Goal: Task Accomplishment & Management: Complete application form

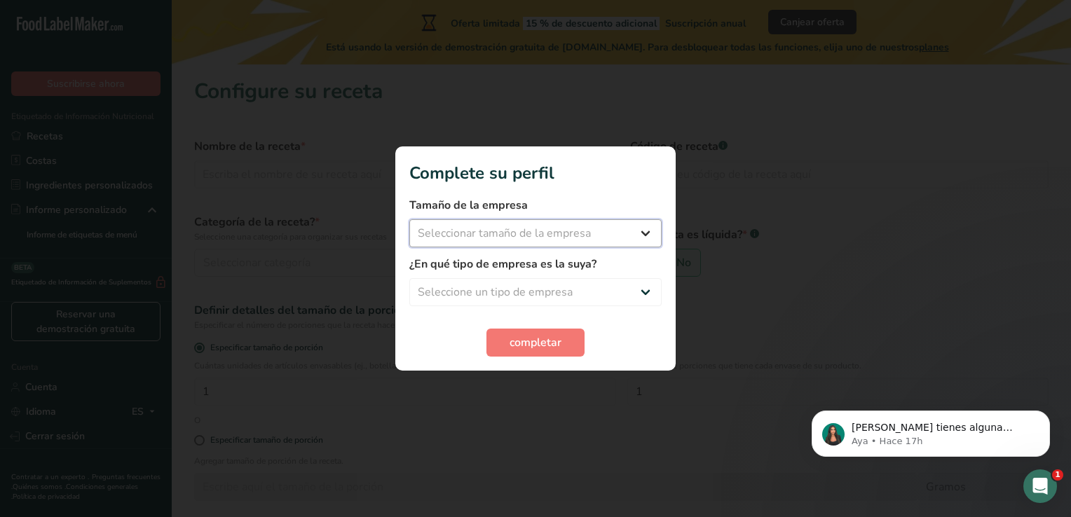
click at [635, 234] on select "Seleccionar tamaño de la empresa Menos de 10 empleados De 10 a 50 empleados De …" at bounding box center [535, 233] width 252 height 28
select select "1"
click at [409, 219] on select "Seleccionar tamaño de la empresa Menos de 10 empleados De 10 a 50 empleados De …" at bounding box center [535, 233] width 252 height 28
click at [646, 290] on select "Seleccione un tipo de empresa Fabricante de alimentos envasados Restaurante y c…" at bounding box center [535, 292] width 252 height 28
select select "8"
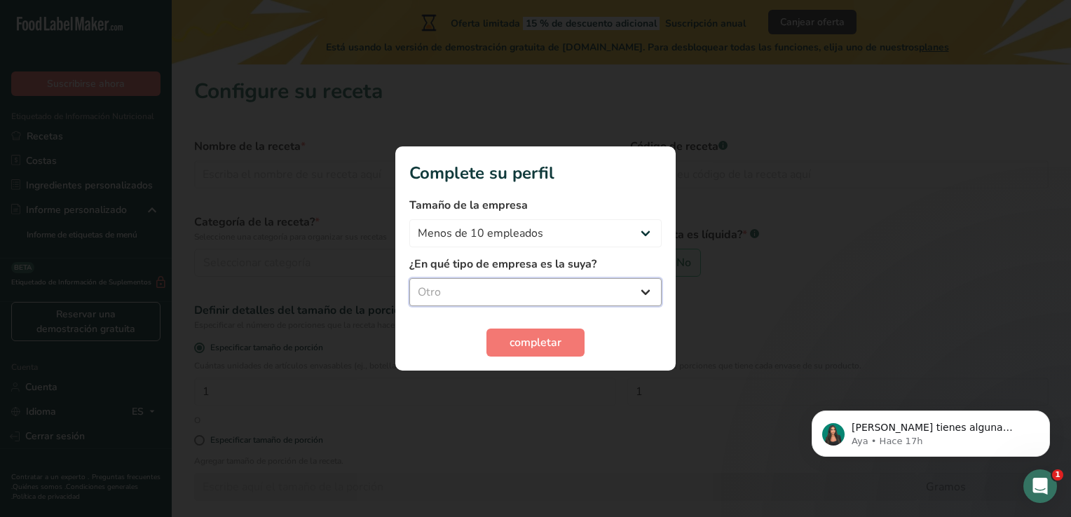
click at [409, 278] on select "Seleccione un tipo de empresa Fabricante de alimentos envasados Restaurante y c…" at bounding box center [535, 292] width 252 height 28
click at [541, 337] on span "completar" at bounding box center [535, 342] width 52 height 17
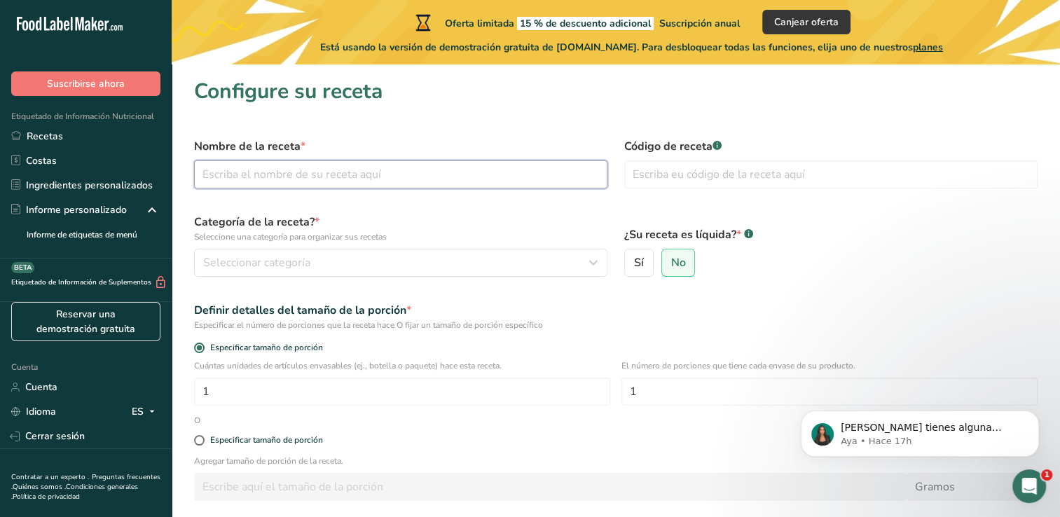
click at [244, 175] on input "text" at bounding box center [400, 174] width 413 height 28
paste input "Mezcla de especias"
type input "Mezcla de especias"
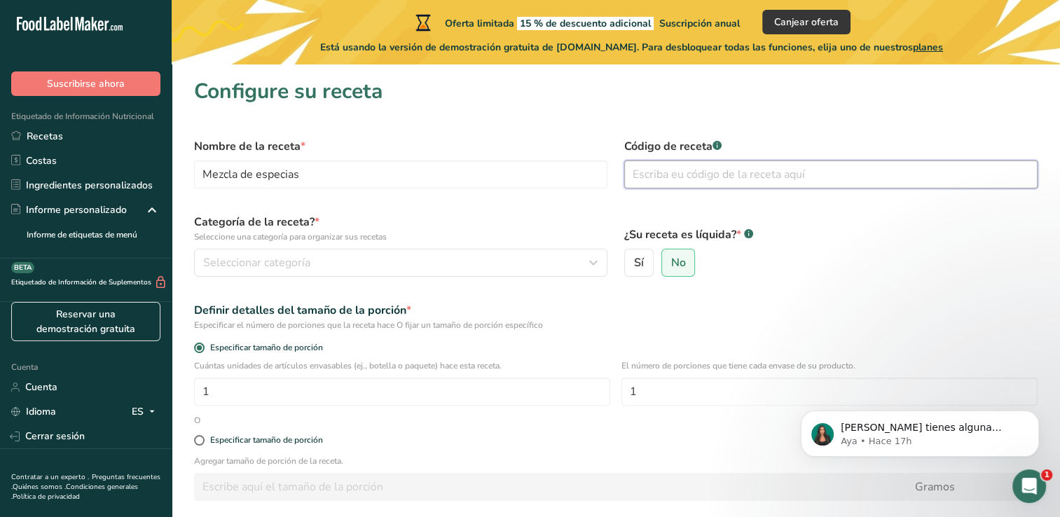
click at [664, 170] on input "text" at bounding box center [830, 174] width 413 height 28
type input "A2025"
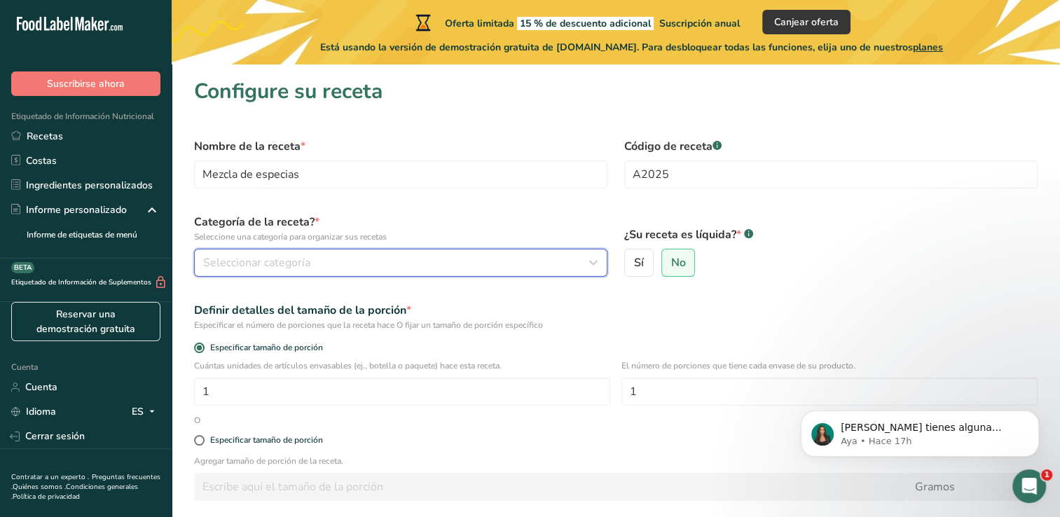
click at [345, 257] on div "Seleccionar categoría" at bounding box center [396, 262] width 387 height 17
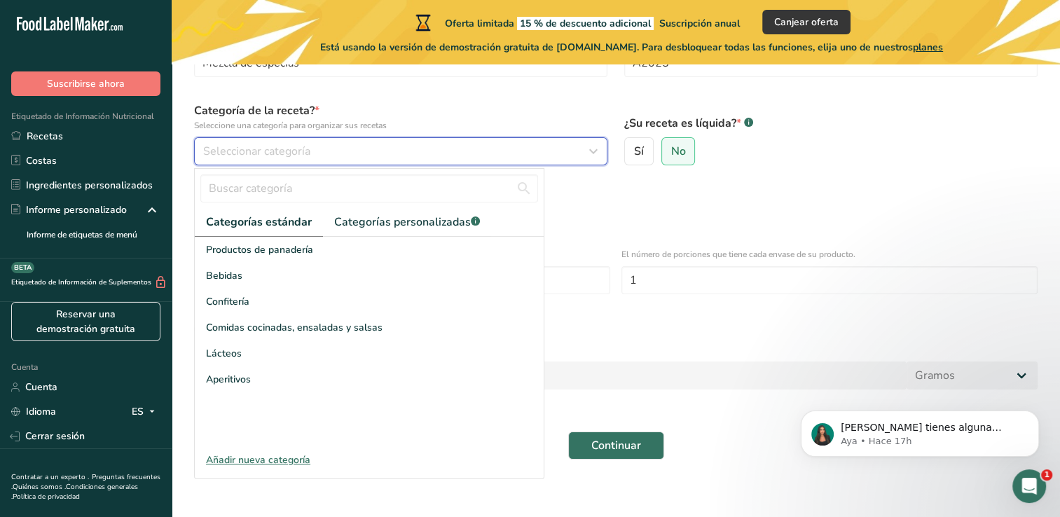
scroll to position [121, 0]
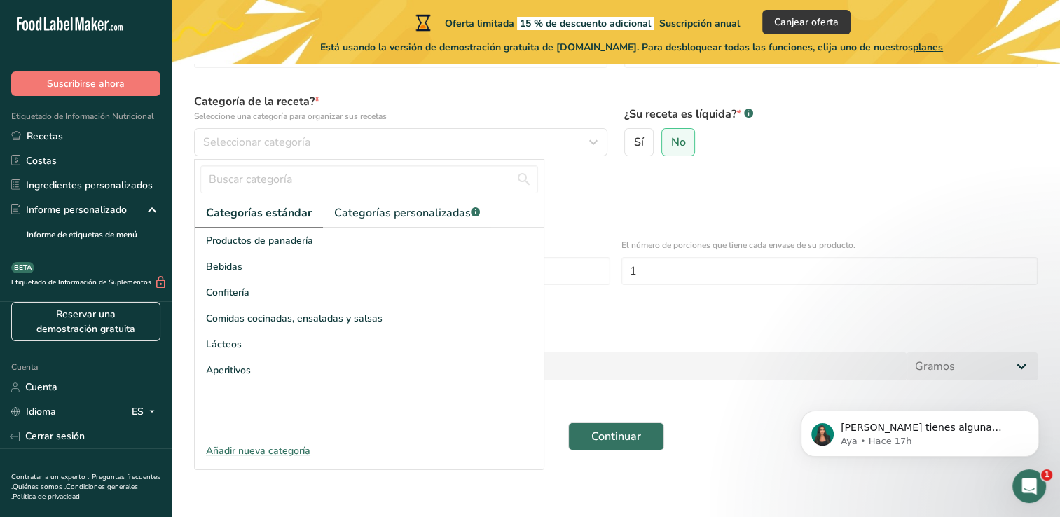
click at [278, 448] on div "Añadir nueva categoría" at bounding box center [369, 451] width 349 height 15
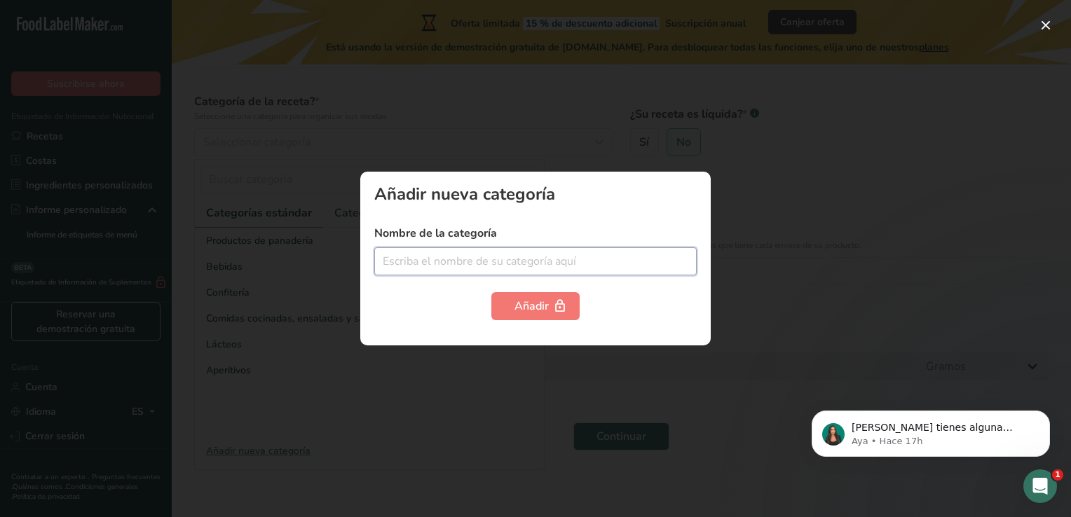
click at [420, 262] on input "text" at bounding box center [535, 261] width 322 height 28
type input "e"
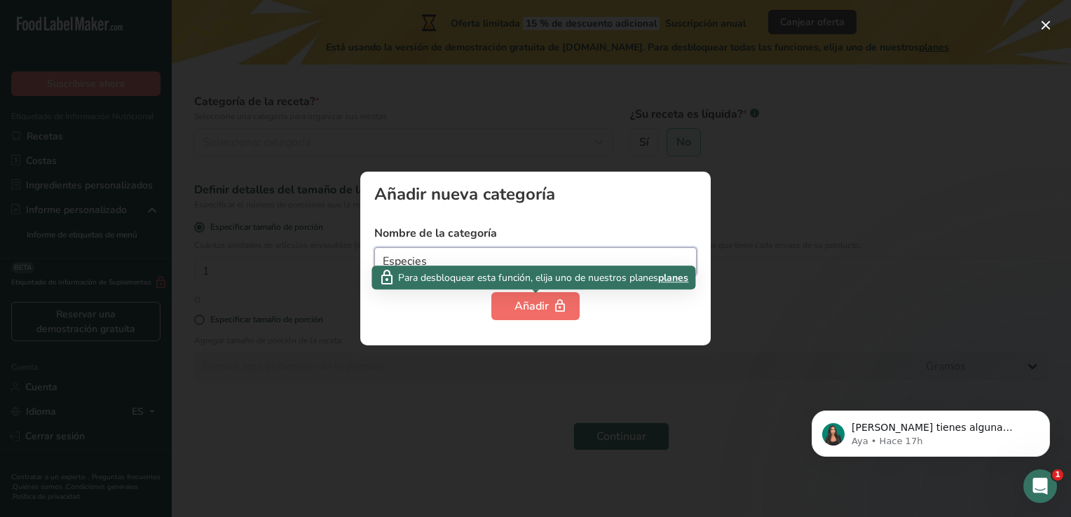
type input "Especies"
click at [563, 301] on icon "button" at bounding box center [560, 307] width 14 height 22
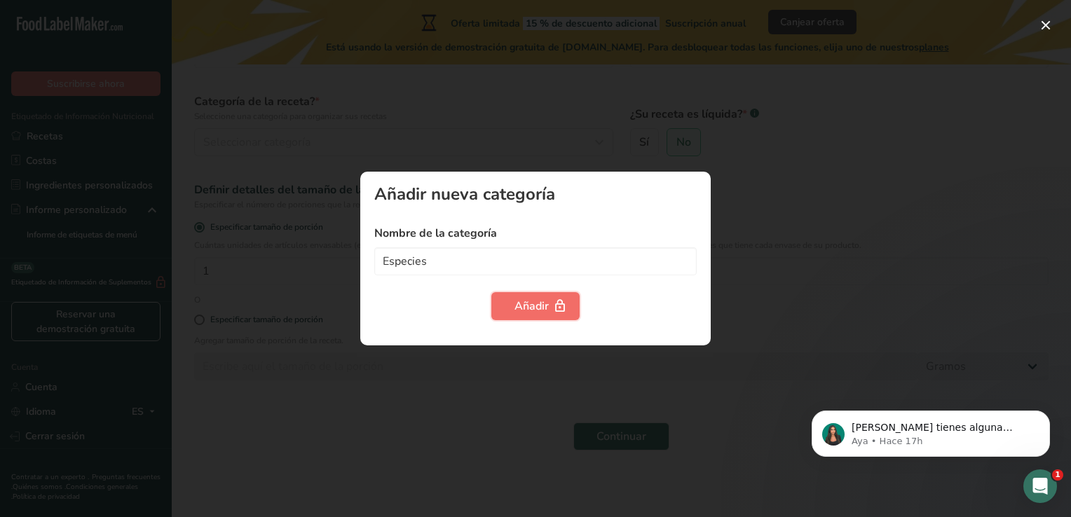
click at [547, 306] on font "Añadir" at bounding box center [531, 306] width 34 height 17
click at [785, 275] on div at bounding box center [535, 258] width 1071 height 517
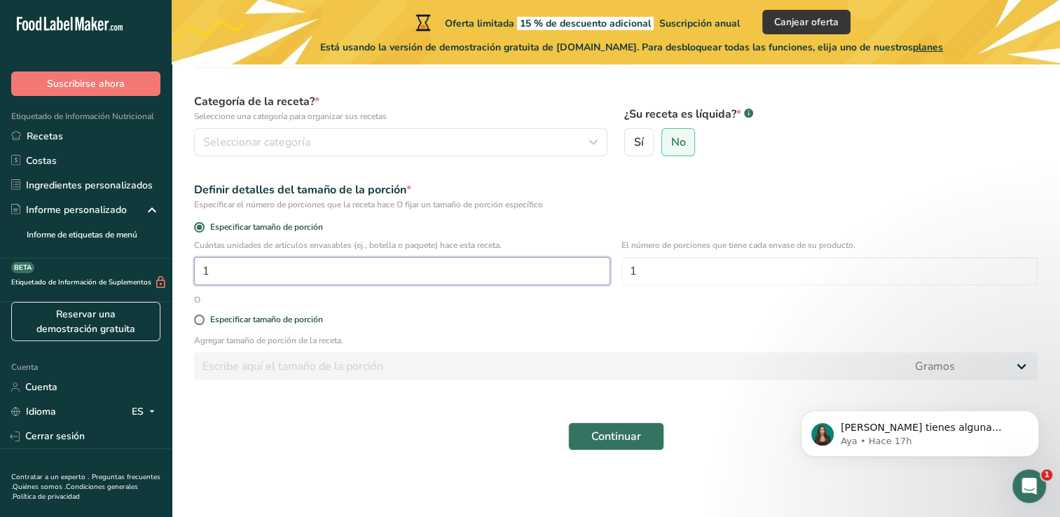
click at [329, 278] on input "1" at bounding box center [402, 271] width 416 height 28
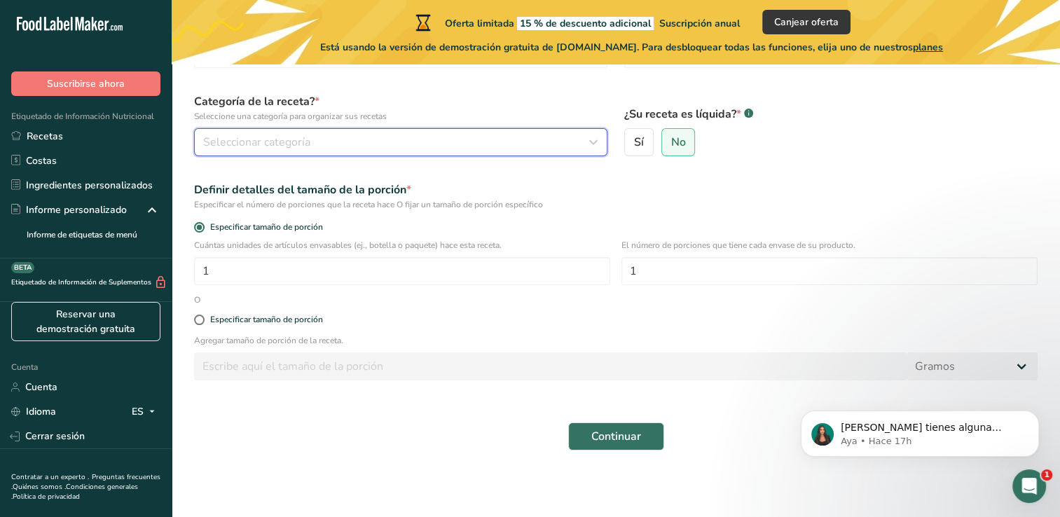
click at [337, 139] on div "Seleccionar categoría" at bounding box center [396, 142] width 387 height 17
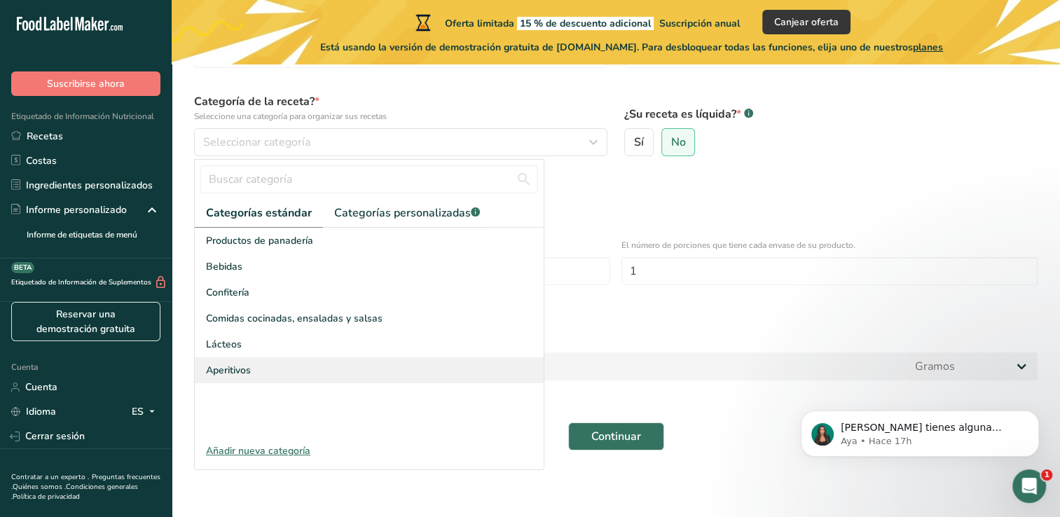
click at [240, 371] on span "Aperitivos" at bounding box center [228, 370] width 45 height 15
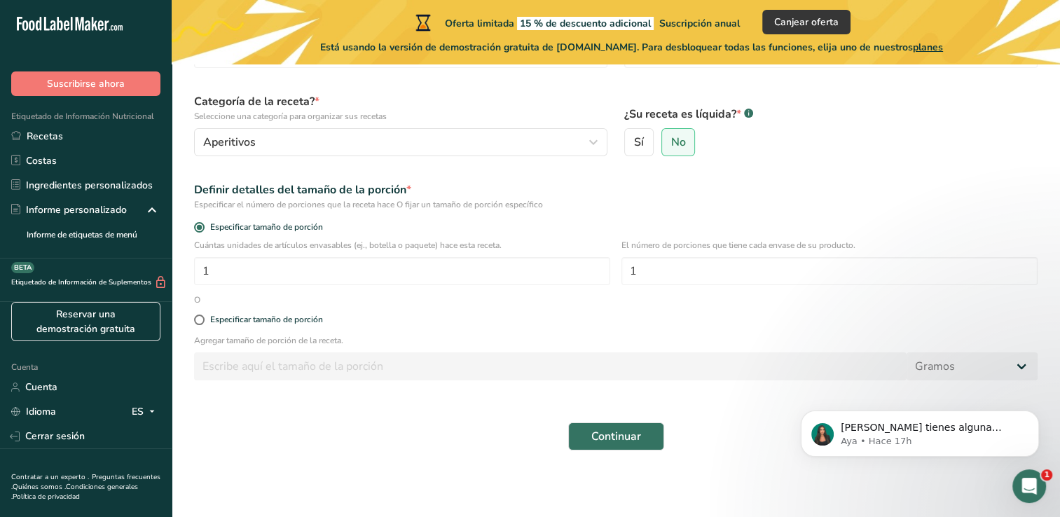
click at [252, 325] on div "Especificar tamaño de porción" at bounding box center [616, 320] width 860 height 28
click at [204, 324] on label "Especificar tamaño de porción" at bounding box center [616, 320] width 844 height 11
click at [203, 324] on input "Especificar tamaño de porción" at bounding box center [198, 319] width 9 height 9
radio input "true"
radio input "false"
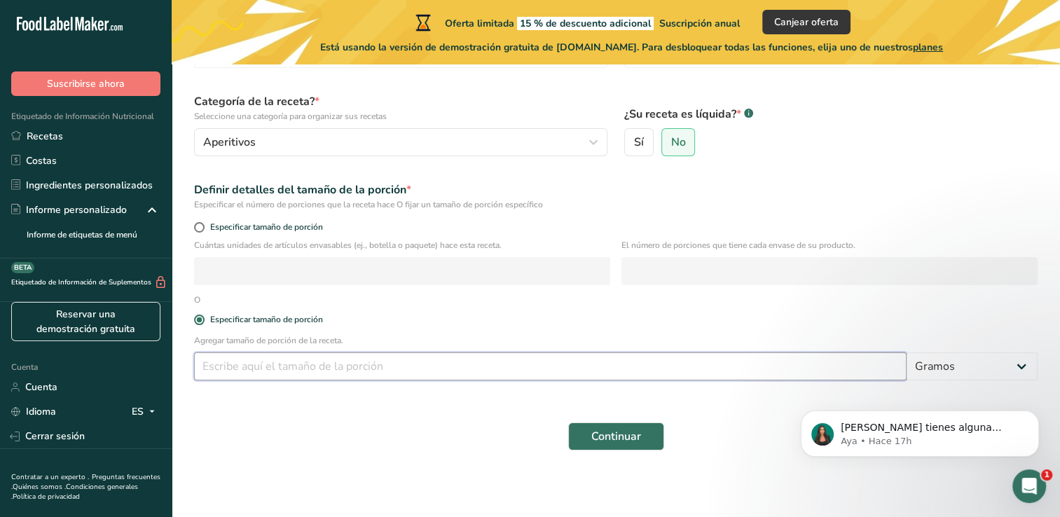
click at [226, 376] on input "number" at bounding box center [550, 366] width 713 height 28
type input "2"
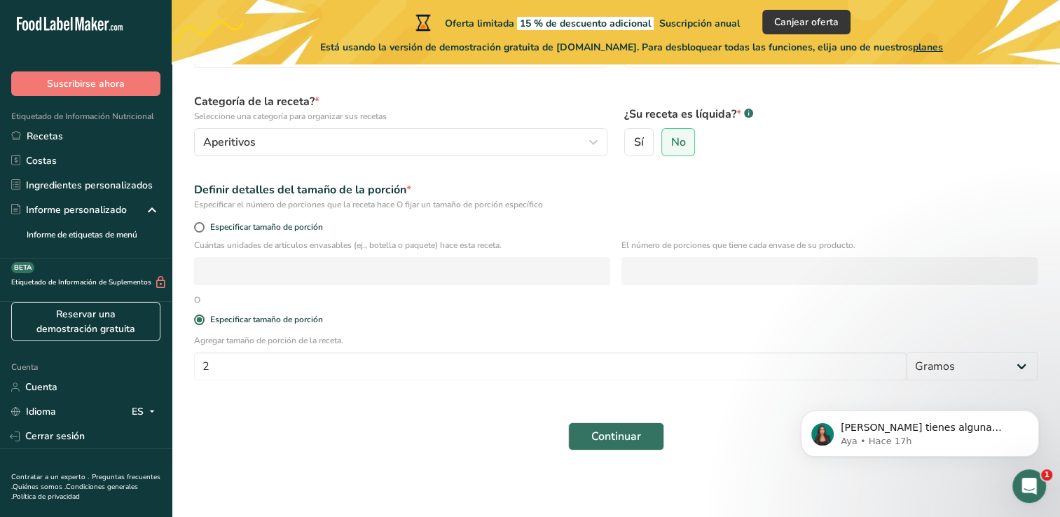
click at [320, 397] on form "Nombre de la receta * Mezcla de especias Código de receta .a-a{fill:#347362;}.b…" at bounding box center [616, 234] width 860 height 450
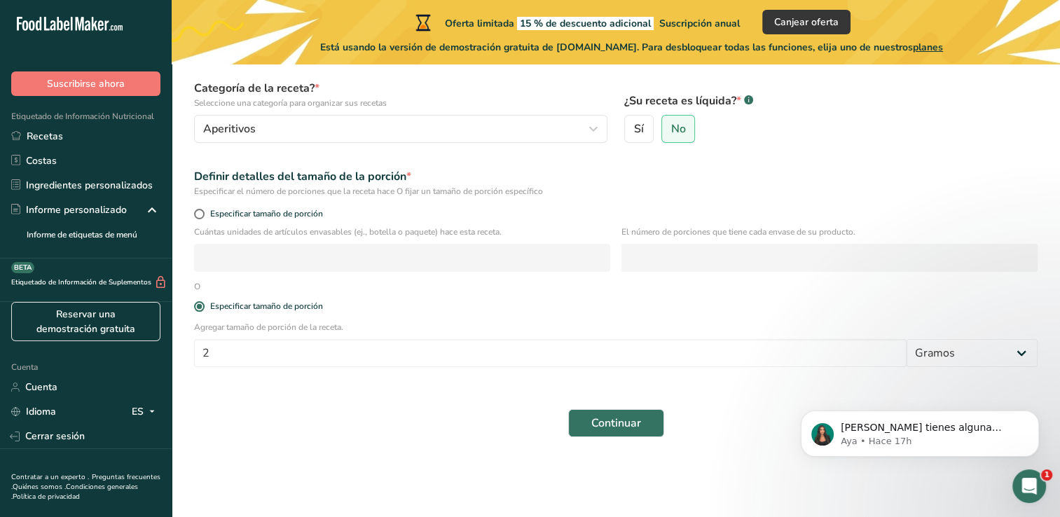
scroll to position [137, 0]
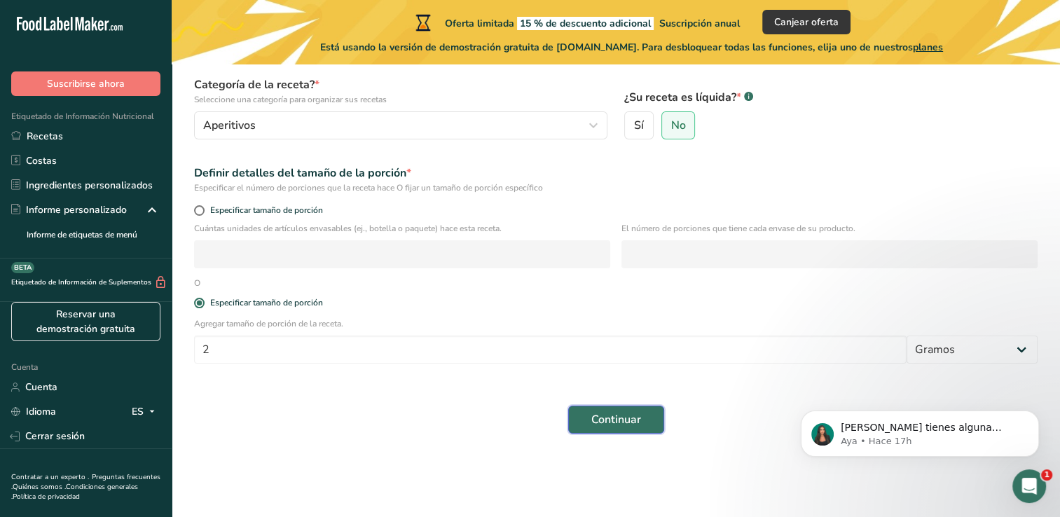
click at [631, 419] on span "Continuar" at bounding box center [616, 419] width 50 height 17
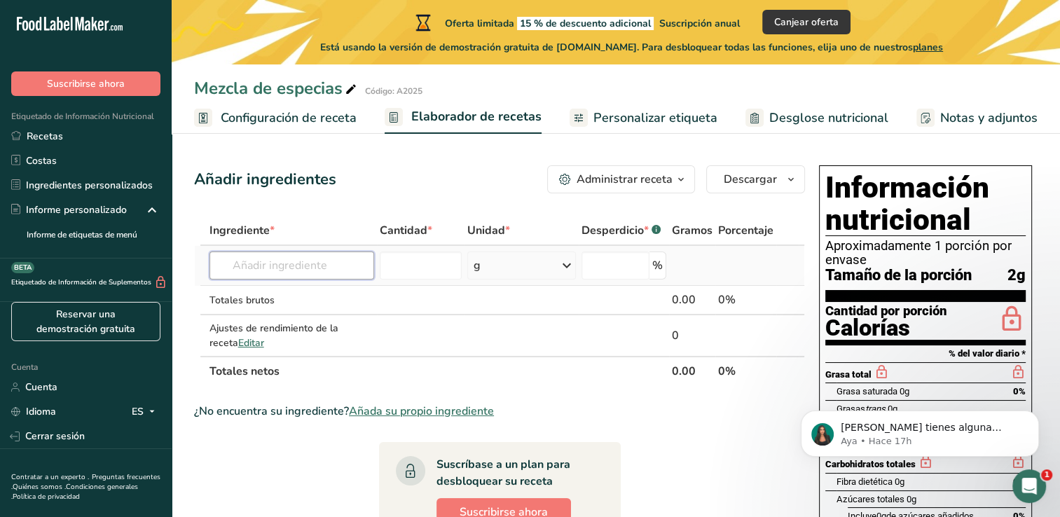
click at [283, 275] on input "text" at bounding box center [292, 266] width 165 height 28
paste input "• Orégano deshidratado"
click at [253, 267] on input "• Orégano deshidratado" at bounding box center [292, 266] width 165 height 28
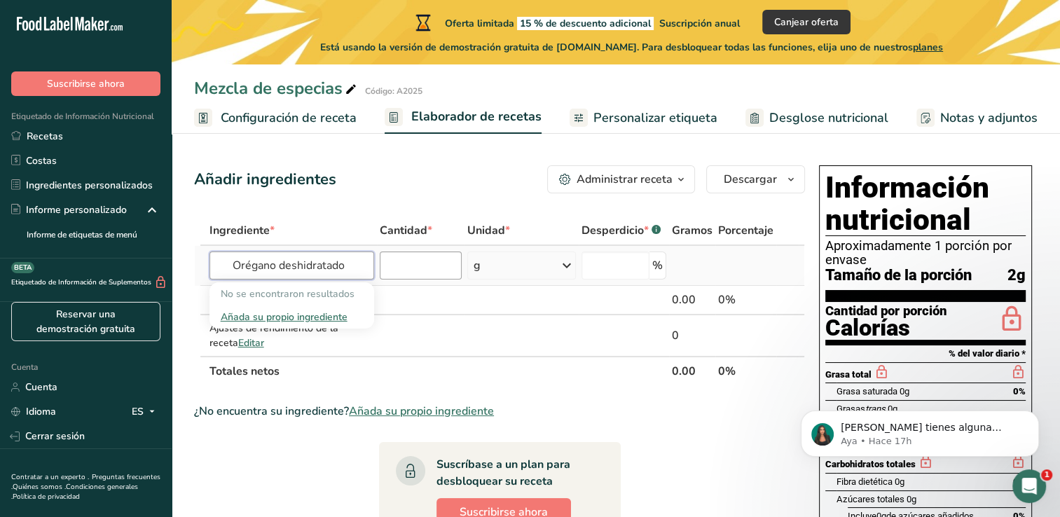
type input "Orégano deshidratado"
click at [409, 265] on input "number" at bounding box center [421, 266] width 82 height 28
click at [310, 265] on input "text" at bounding box center [292, 266] width 165 height 28
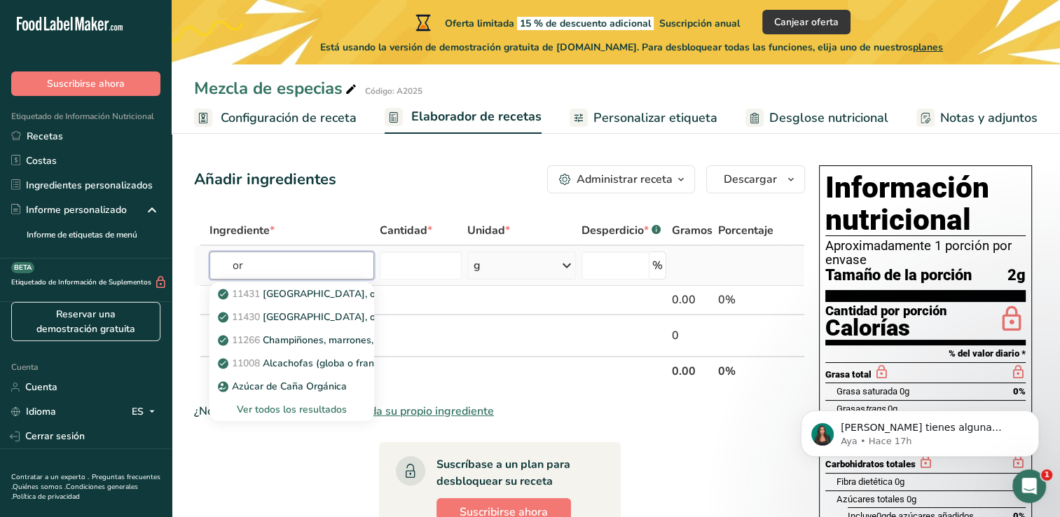
type input "o"
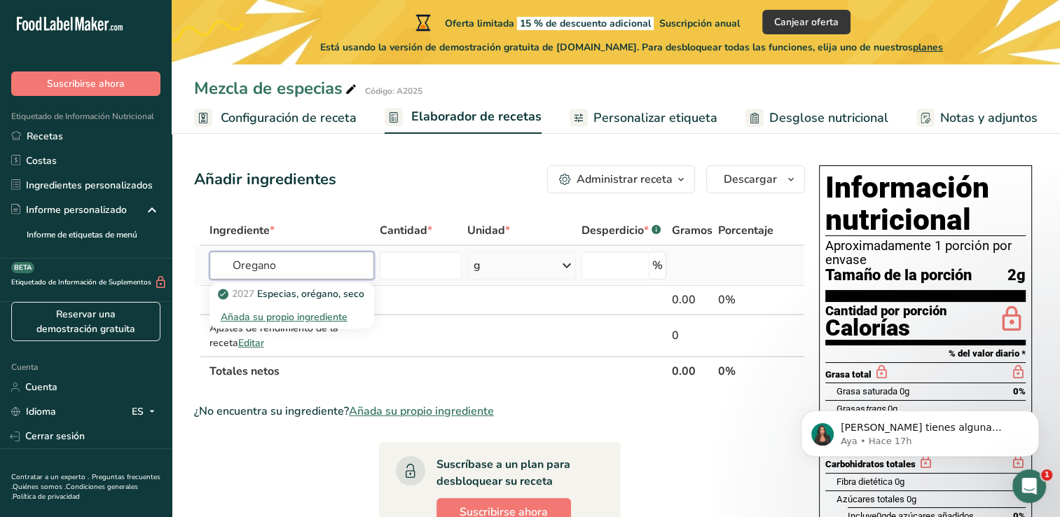
type input "Oregano"
click at [280, 321] on div "Añada su propio ingrediente" at bounding box center [292, 317] width 142 height 15
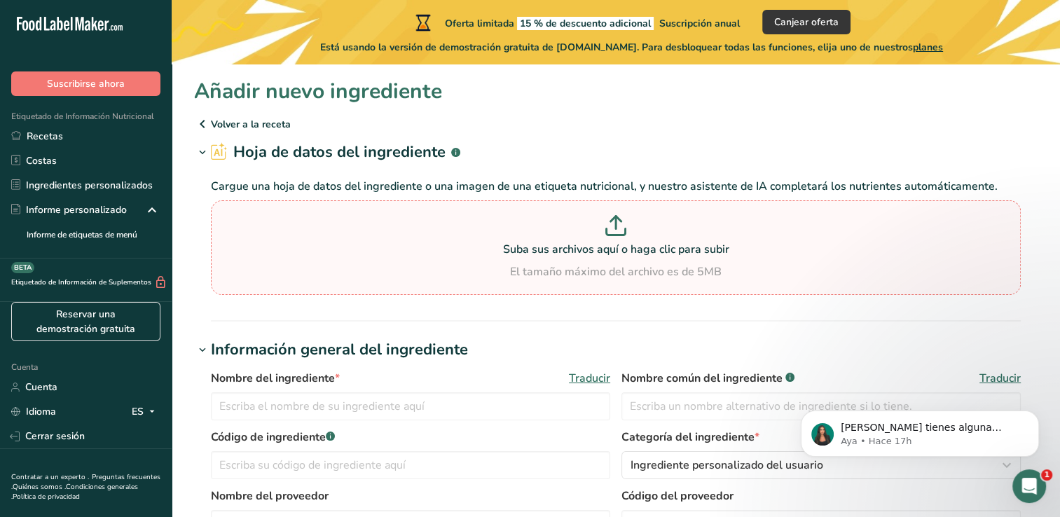
click at [619, 224] on icon at bounding box center [615, 225] width 21 height 21
click at [619, 224] on input "Suba sus archivos aquí o haga clic para subir El tamaño máximo del archivo es d…" at bounding box center [616, 247] width 810 height 95
type input "C:\fakepath\receta_sachet_2g.docx"
click at [568, 244] on p "Suba sus archivos aquí o haga clic para subir" at bounding box center [615, 249] width 803 height 17
click at [568, 244] on input "Suba sus archivos aquí o haga clic para subir El tamaño máximo del archivo es d…" at bounding box center [616, 247] width 810 height 95
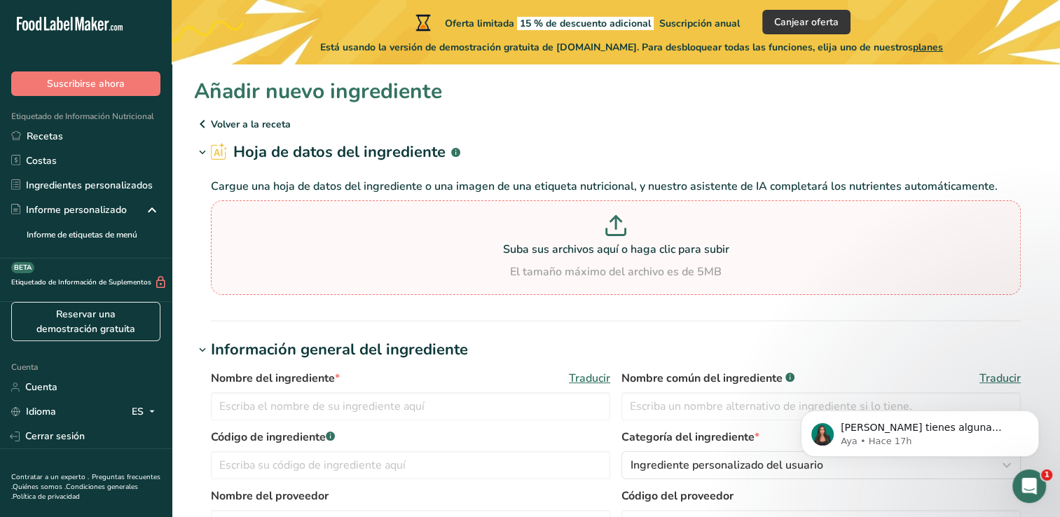
click at [609, 223] on icon at bounding box center [615, 225] width 21 height 21
click at [609, 223] on input "Suba sus archivos aquí o haga clic para subir El tamaño máximo del archivo es d…" at bounding box center [616, 247] width 810 height 95
type input "C:\fakepath\formula.xlsx"
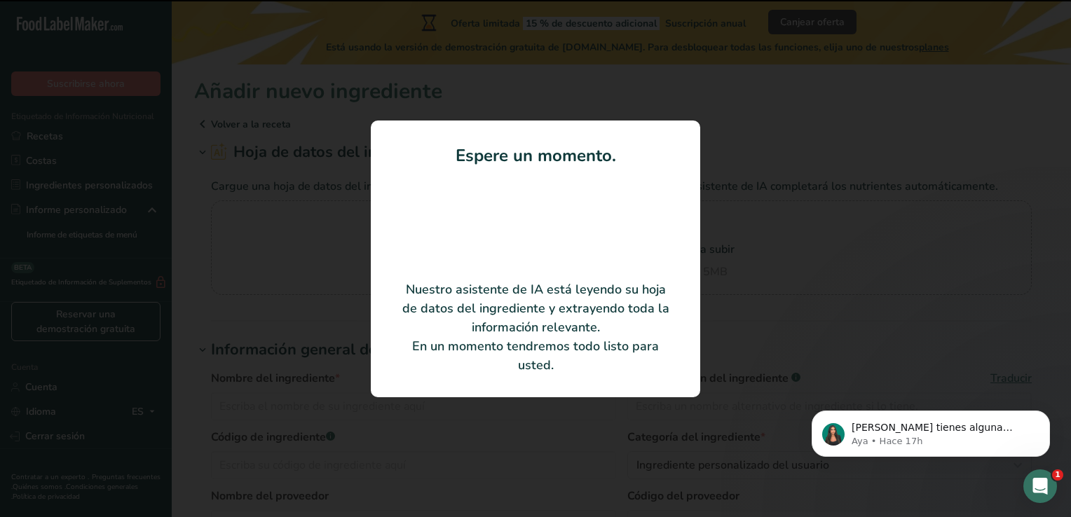
type input "Orégano deshidratado"
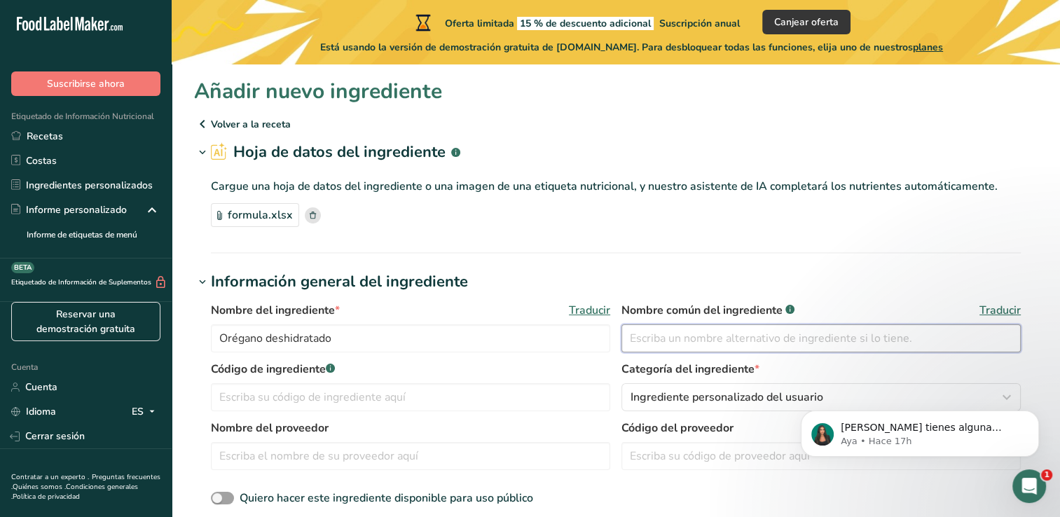
click at [669, 331] on input "text" at bounding box center [821, 338] width 399 height 28
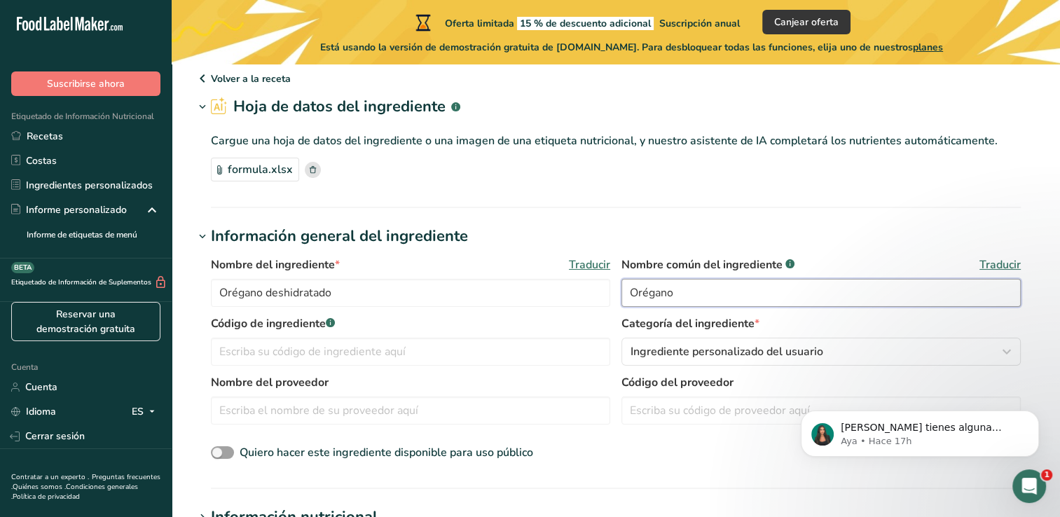
scroll to position [70, 0]
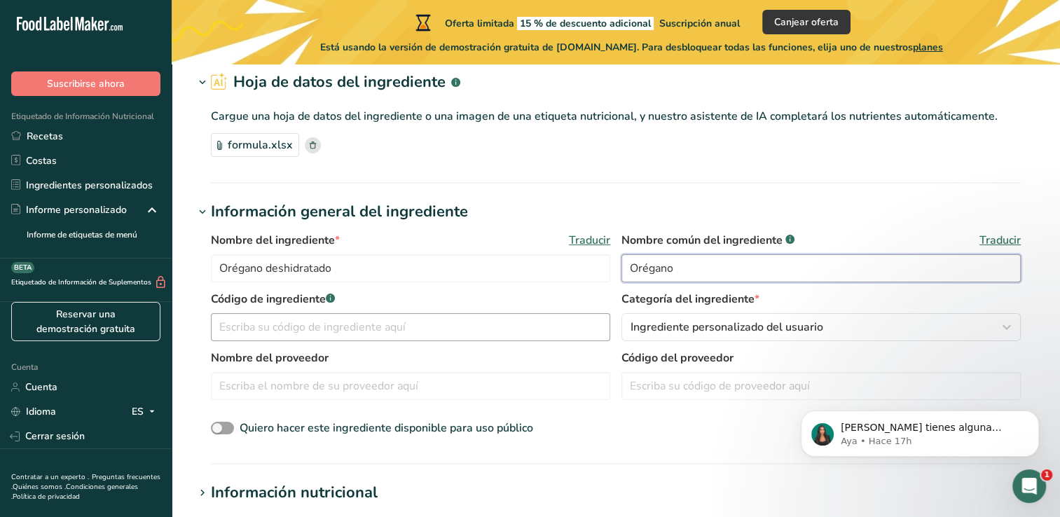
type input "Orégano"
click at [247, 320] on input "text" at bounding box center [410, 327] width 399 height 28
type input "o"
type input "O2025"
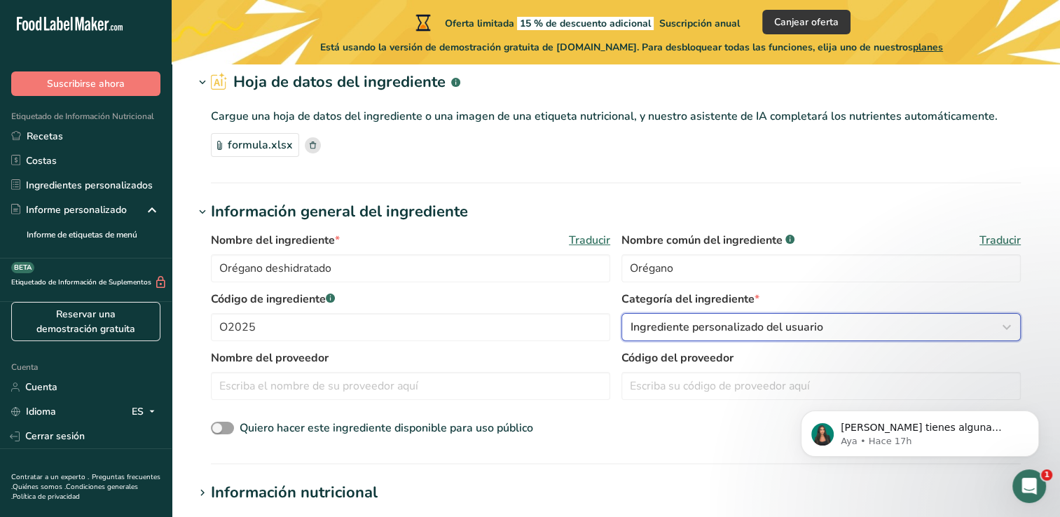
click at [1003, 327] on icon "button" at bounding box center [1006, 327] width 17 height 25
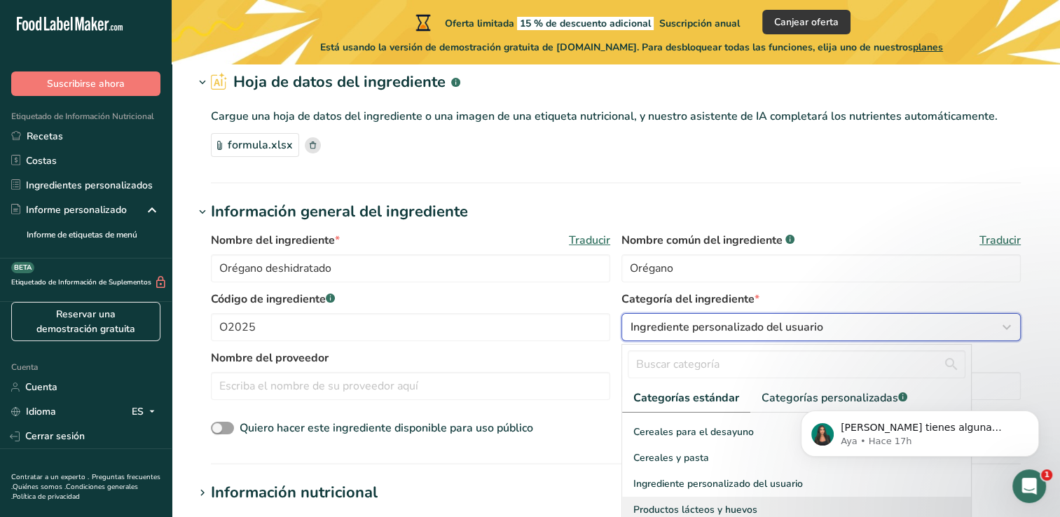
scroll to position [140, 0]
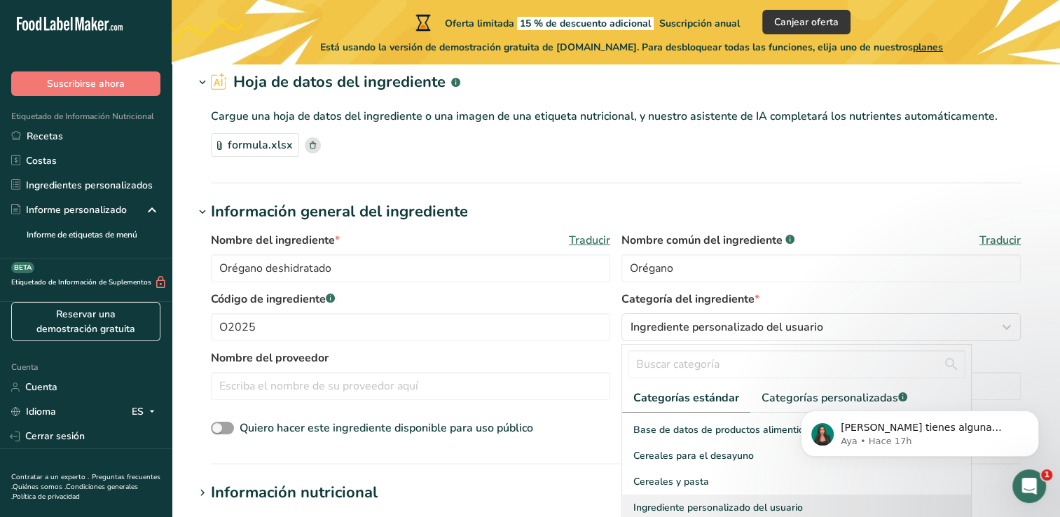
click at [719, 500] on span "Ingrediente personalizado del usuario" at bounding box center [718, 507] width 170 height 15
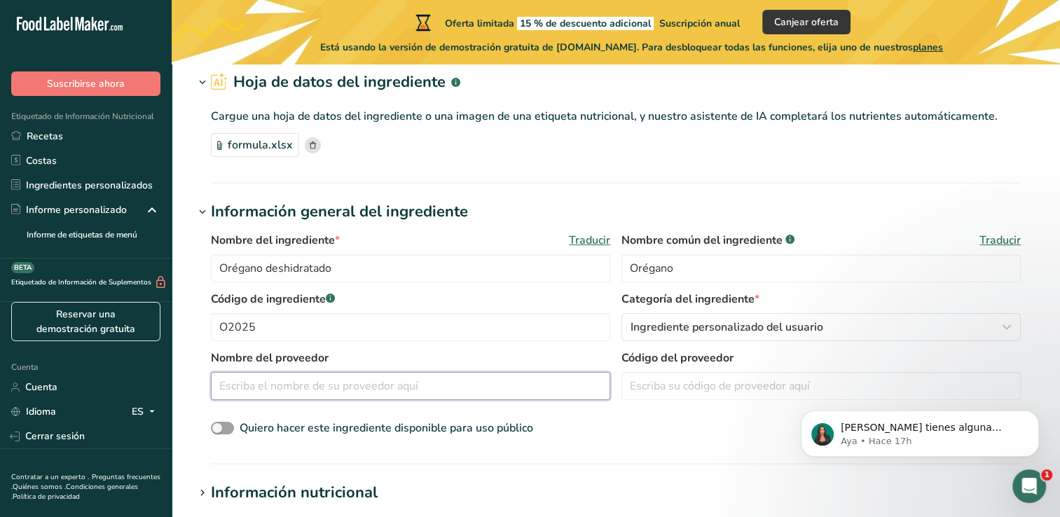
click at [254, 385] on input "text" at bounding box center [410, 386] width 399 height 28
type input "Sabor amigo"
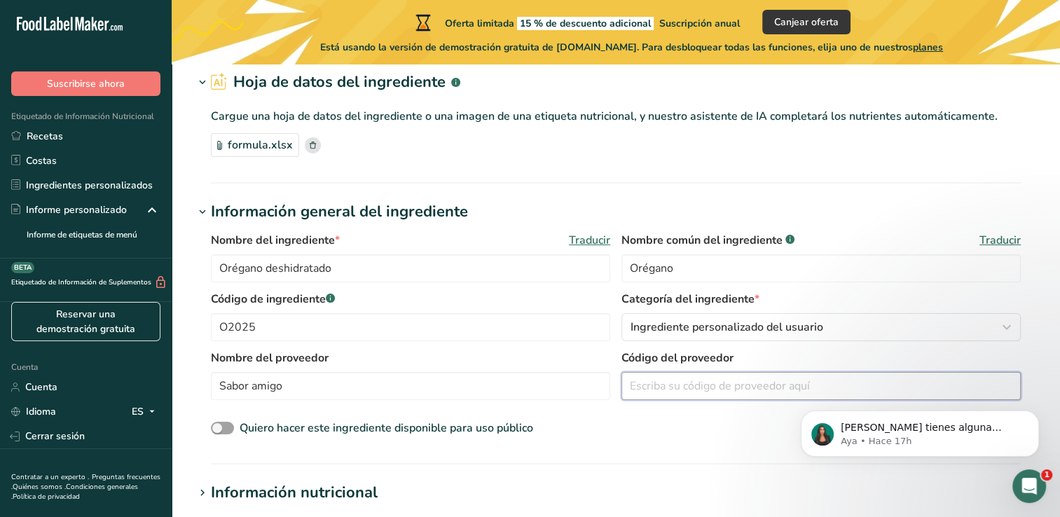
click at [652, 385] on input "text" at bounding box center [821, 386] width 399 height 28
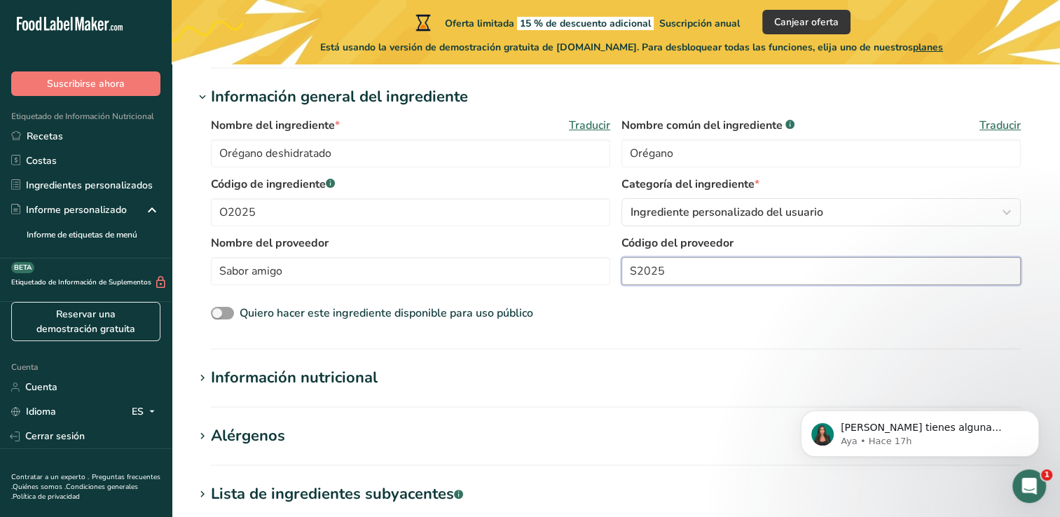
scroll to position [210, 0]
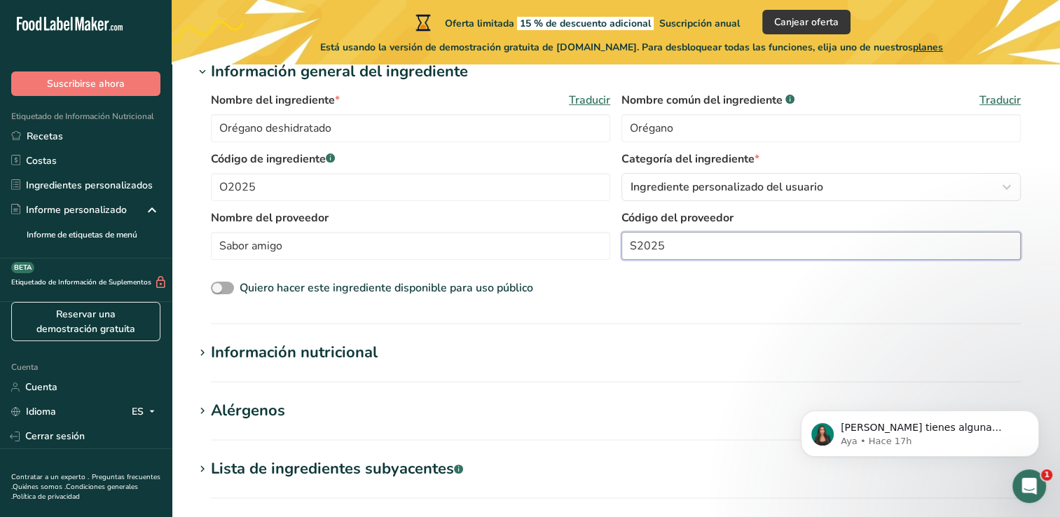
type input "S2025"
click at [221, 290] on span at bounding box center [222, 288] width 23 height 13
click at [220, 290] on input "Quiero hacer este ingrediente disponible para uso público" at bounding box center [215, 288] width 9 height 9
checkbox input "true"
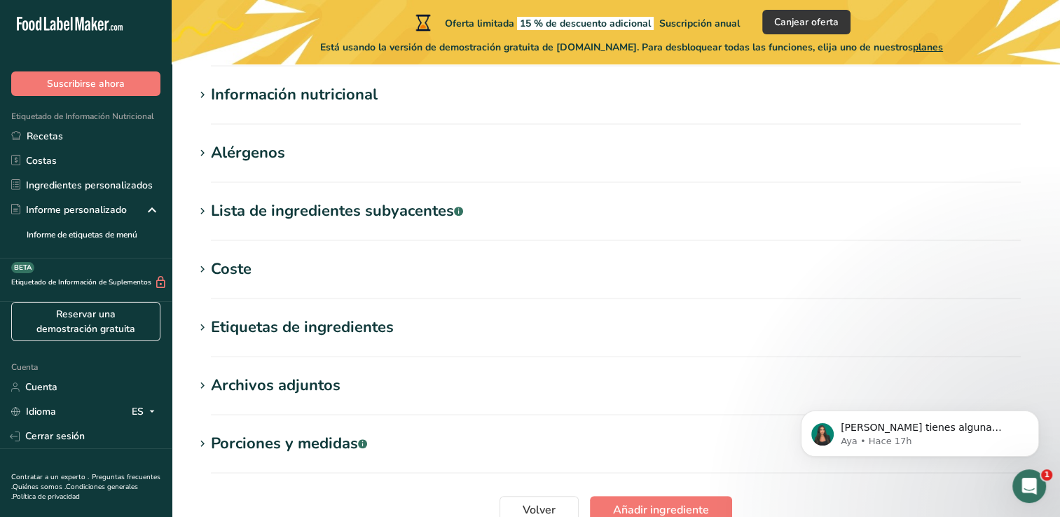
scroll to position [593, 0]
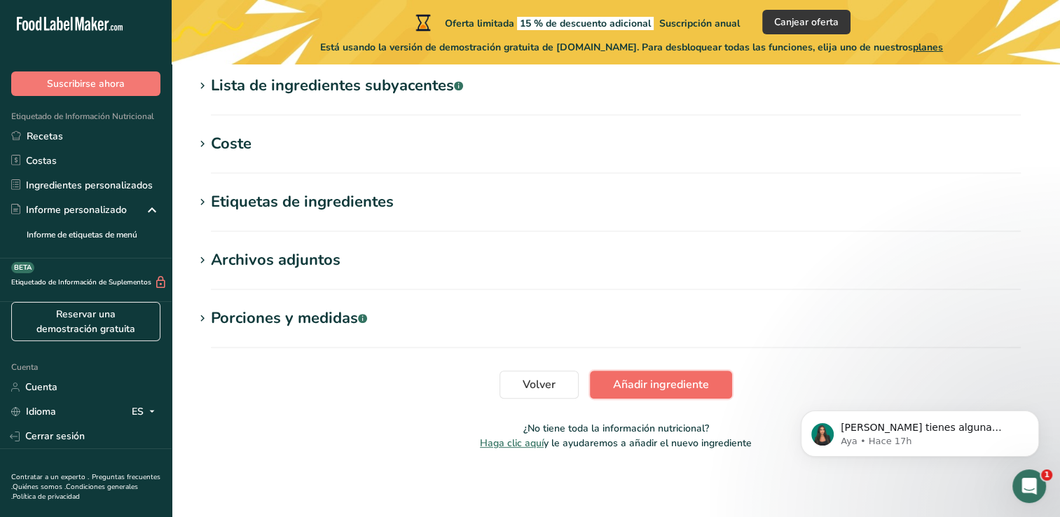
click at [653, 383] on span "Añadir ingrediente" at bounding box center [661, 384] width 96 height 17
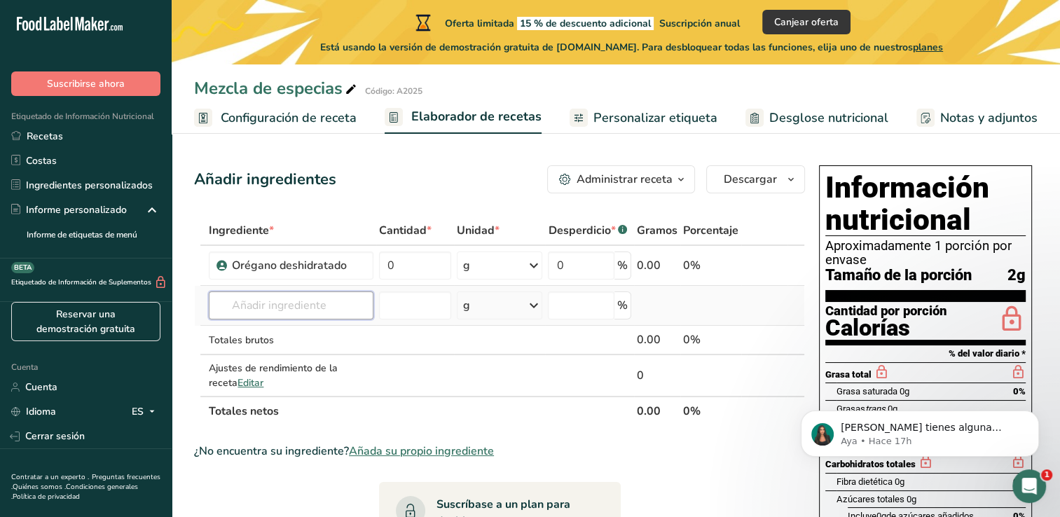
click at [338, 310] on input "text" at bounding box center [291, 305] width 165 height 28
type input "O"
type input "Pimienta Negra Molida"
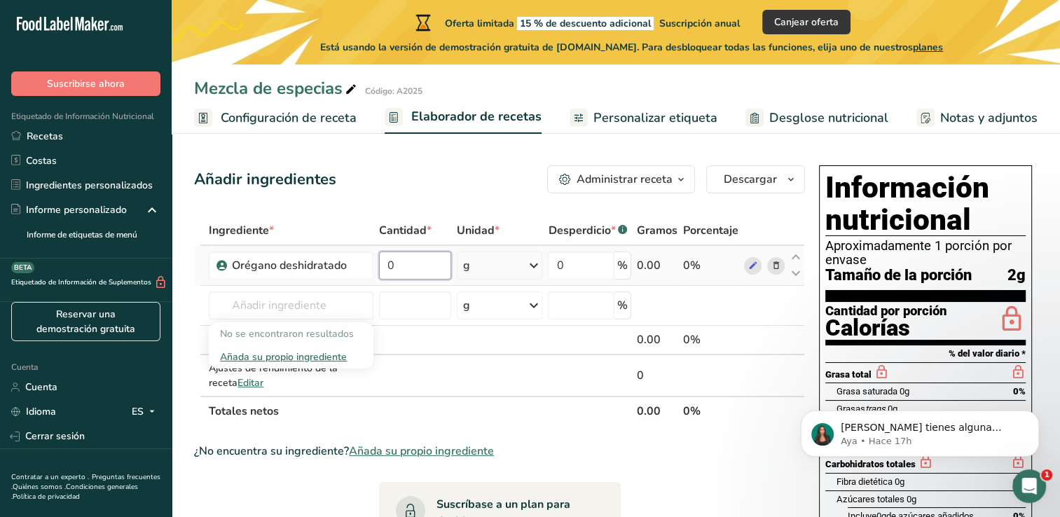
click at [406, 262] on input "0" at bounding box center [415, 266] width 72 height 28
type input "1.30"
click at [581, 265] on div "Ingrediente * Cantidad * Unidad * Desperdicio * .a-a{fill:#347362;}.b-a{fill:#f…" at bounding box center [499, 321] width 611 height 210
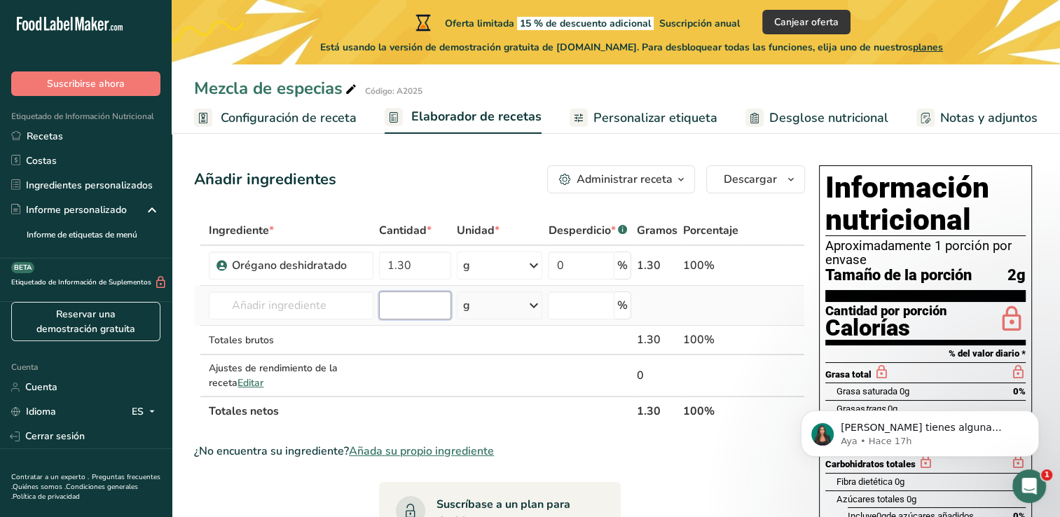
click at [401, 298] on div "Ingrediente * Cantidad * Unidad * Desperdicio * .a-a{fill:#347362;}.b-a{fill:#f…" at bounding box center [499, 321] width 611 height 210
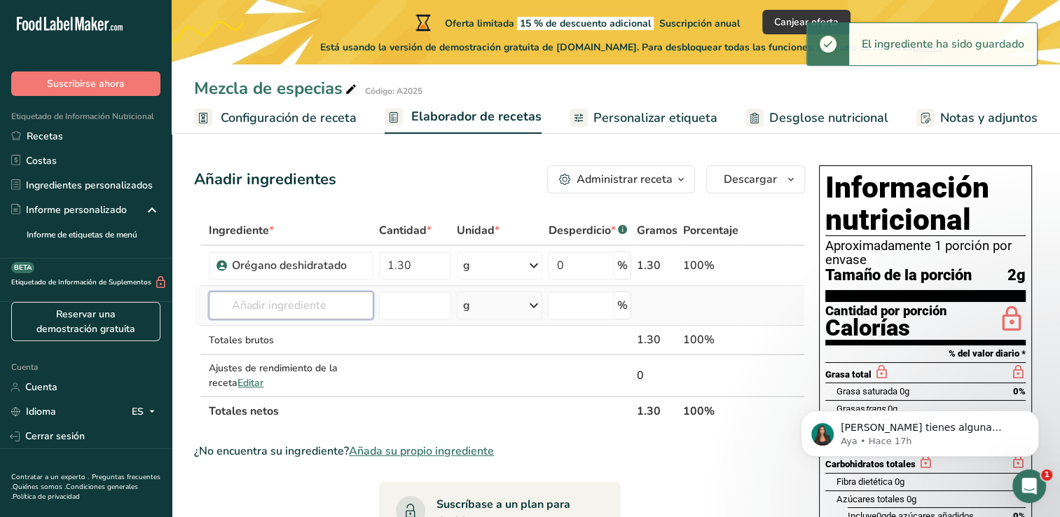
click at [250, 303] on input "text" at bounding box center [291, 305] width 165 height 28
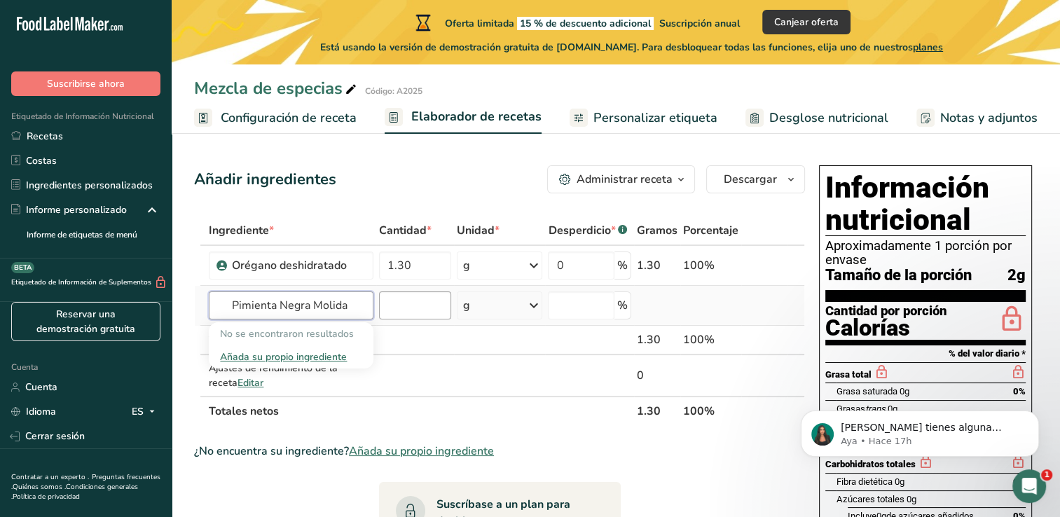
type input "Pimienta Negra Molida"
click at [409, 307] on input "number" at bounding box center [415, 305] width 72 height 28
type input "0.40"
click at [329, 303] on input "text" at bounding box center [291, 305] width 165 height 28
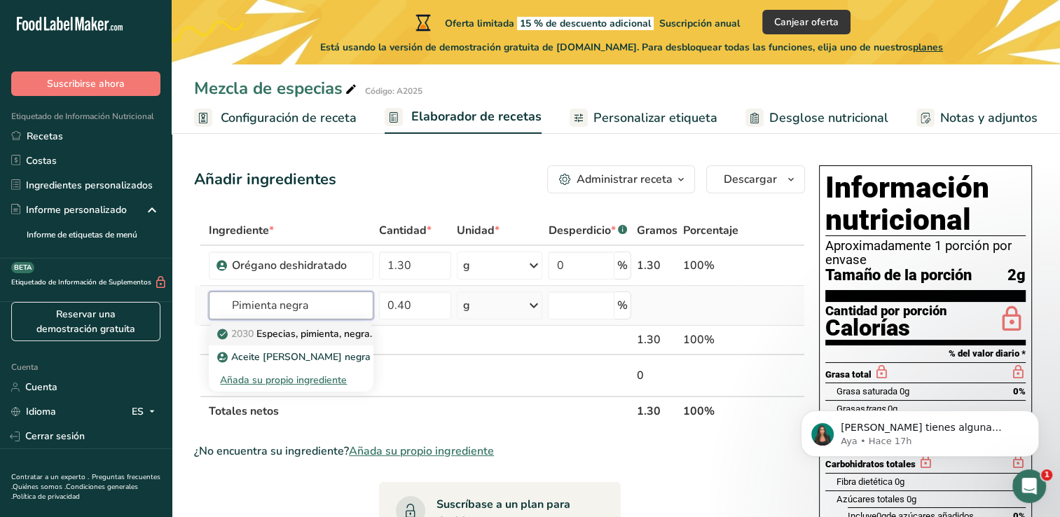
type input "Pimienta negra"
click at [306, 331] on p "2030 Especias, pimienta, negra." at bounding box center [296, 334] width 152 height 15
type input "Spices, pepper, black"
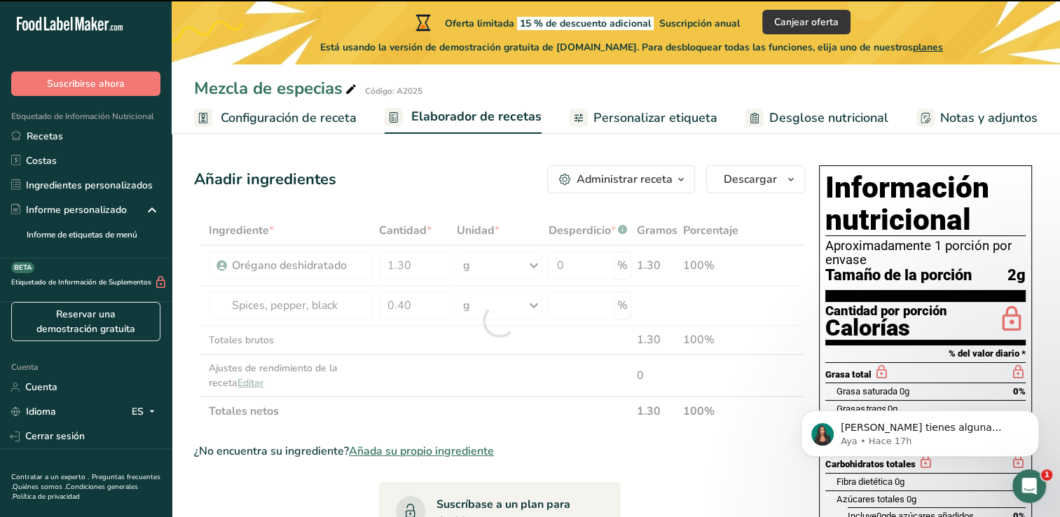
type input "0"
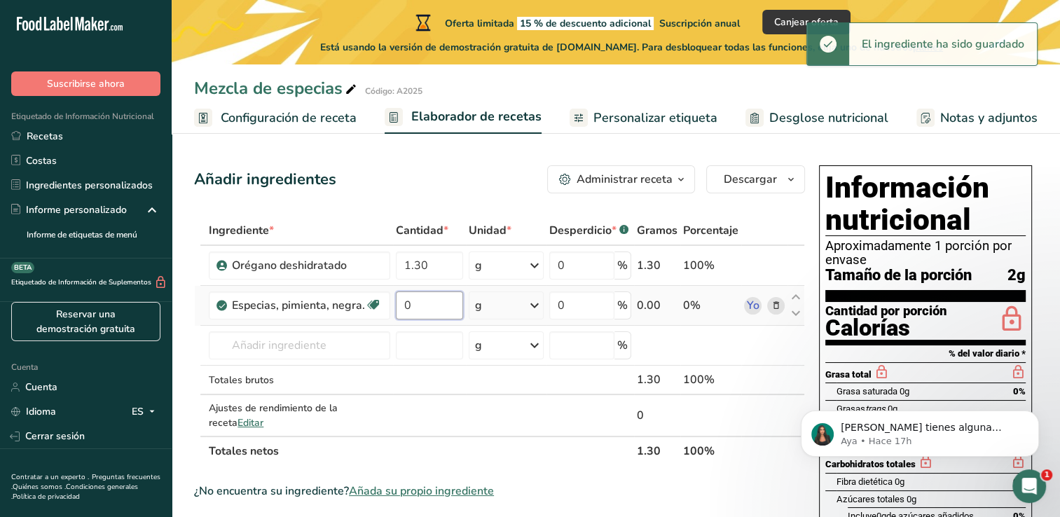
click at [434, 299] on input "0" at bounding box center [429, 305] width 67 height 28
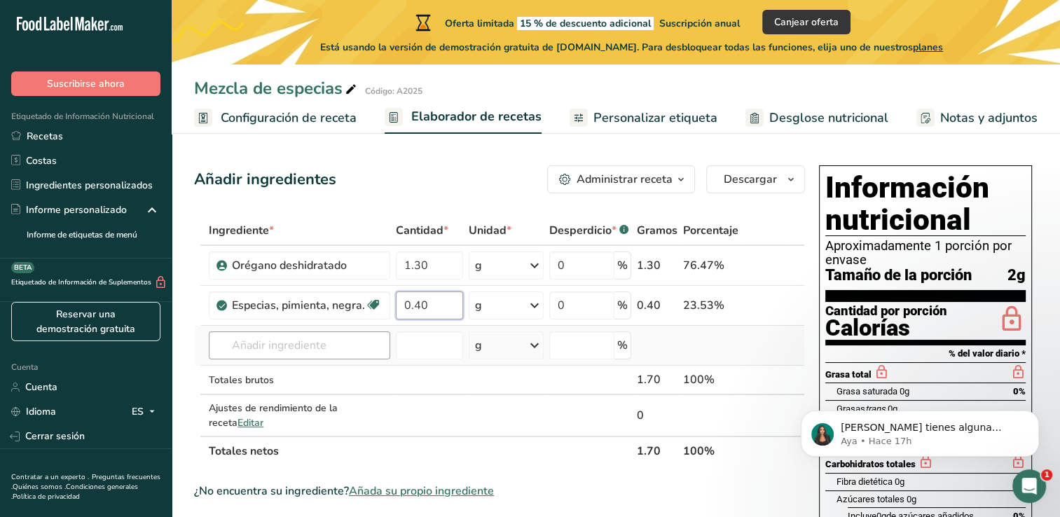
type input "0.40"
click at [275, 345] on div "Ingrediente * Cantidad * Unidad * Desperdicio * .a-a{fill:#347362;}.b-a{fill:#f…" at bounding box center [499, 341] width 611 height 250
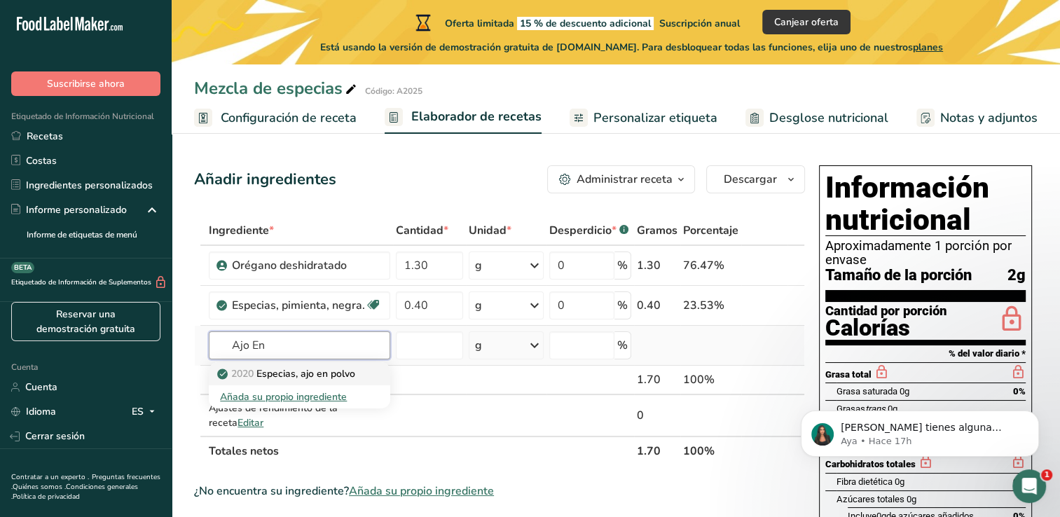
type input "Ajo En"
click at [286, 371] on font "Especias, ajo en polvo" at bounding box center [305, 373] width 99 height 13
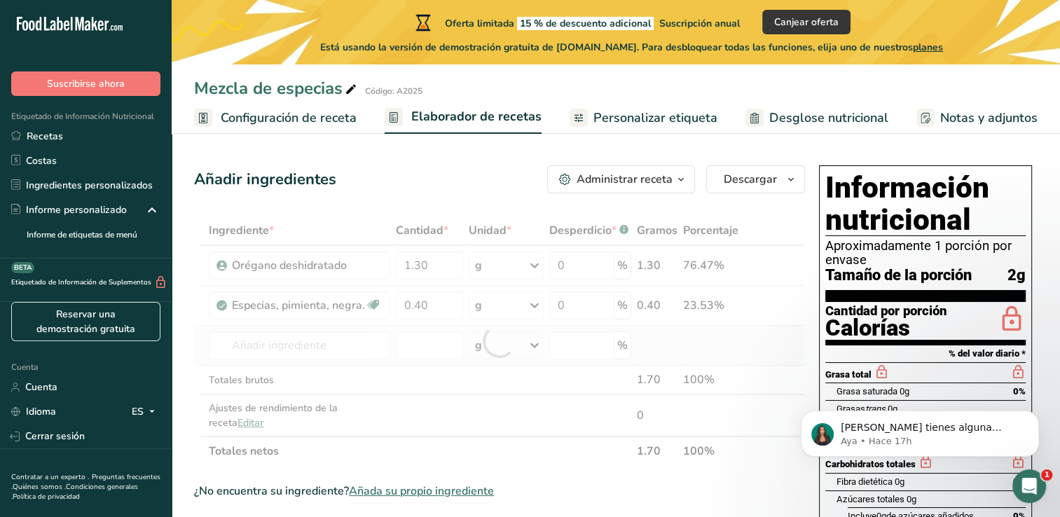
type input "Spices, garlic powder"
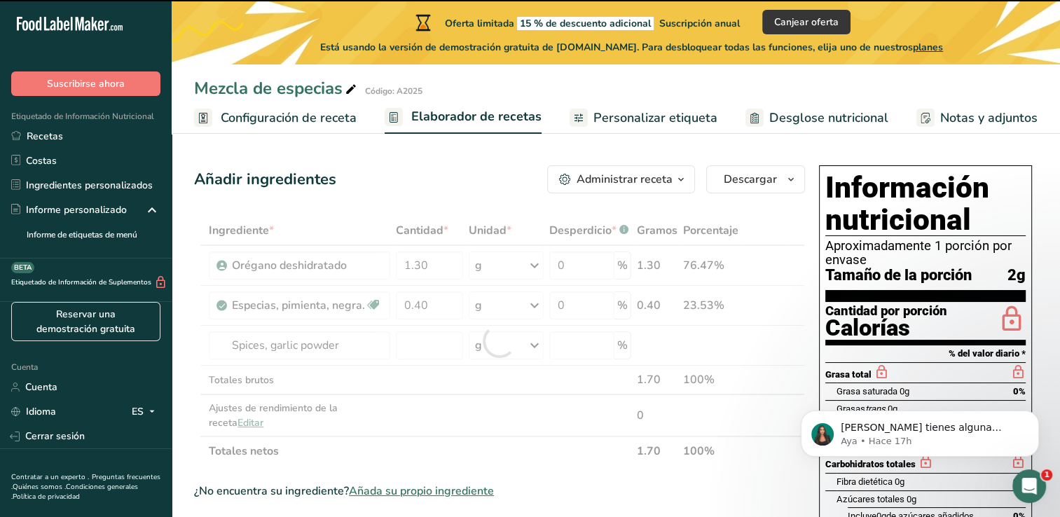
type input "0"
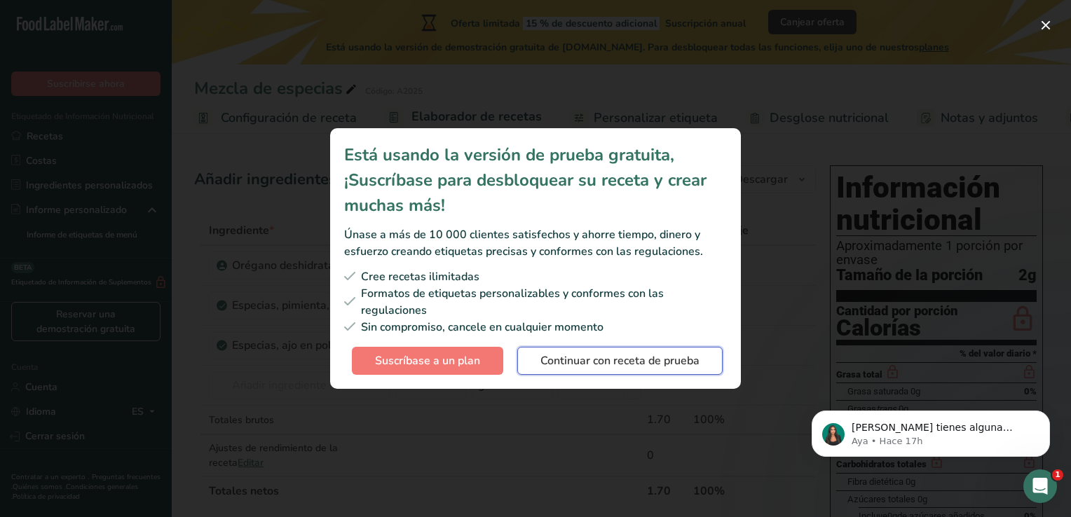
click at [580, 361] on span "Continuar con receta de prueba" at bounding box center [619, 360] width 159 height 17
